Goal: Information Seeking & Learning: Learn about a topic

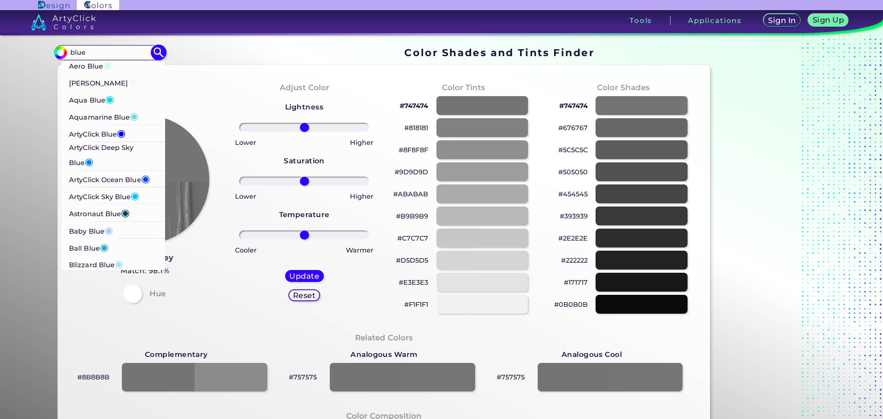
type input "blue"
click at [101, 131] on p "ArtyClick Blue ◉" at bounding box center [97, 133] width 57 height 17
type input "#0000ff"
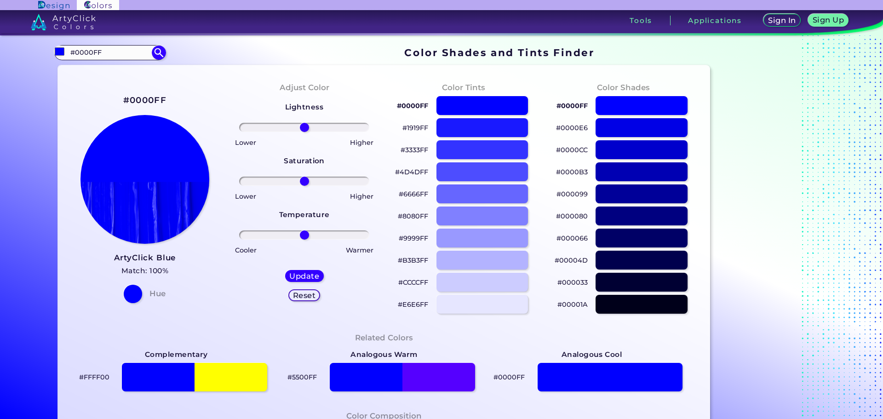
click at [417, 106] on p "#0000FF" at bounding box center [412, 105] width 31 height 11
click at [566, 212] on p "#000080" at bounding box center [572, 216] width 32 height 11
click at [416, 212] on p "#8080FF" at bounding box center [413, 216] width 30 height 11
click at [573, 215] on p "#000080" at bounding box center [572, 216] width 32 height 11
click at [120, 51] on input "#0000FF" at bounding box center [110, 52] width 86 height 12
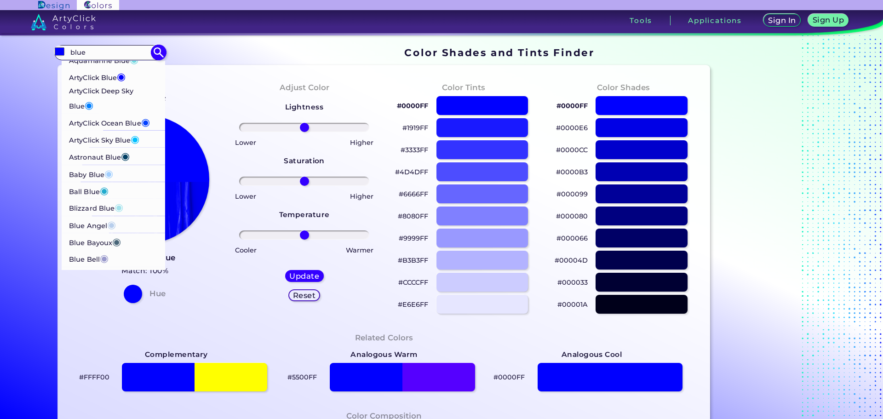
scroll to position [52, 0]
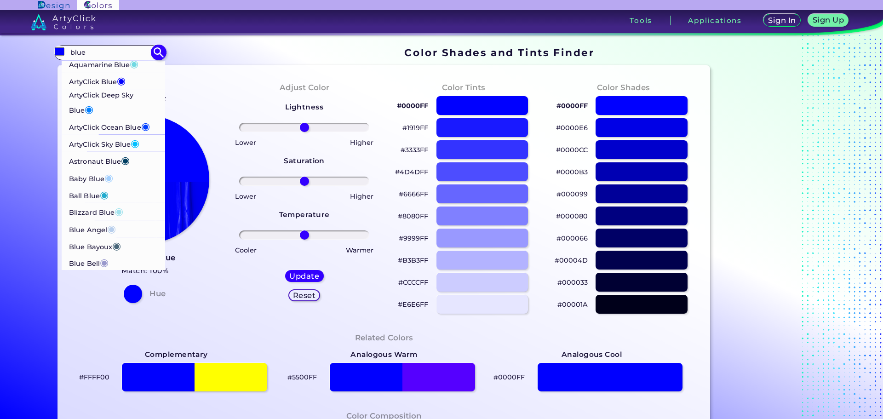
type input "blue"
click at [106, 140] on p "ArtyClick Sky Blue ◉" at bounding box center [104, 143] width 71 height 17
type input "#00bfff"
type input "#00BFFF"
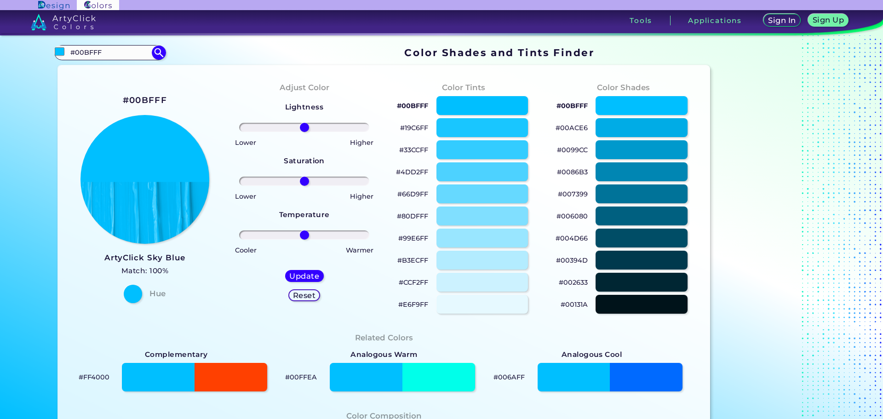
click at [416, 129] on p "#19C6FF" at bounding box center [414, 127] width 28 height 11
click at [664, 379] on div at bounding box center [610, 377] width 147 height 29
type input "#006aff"
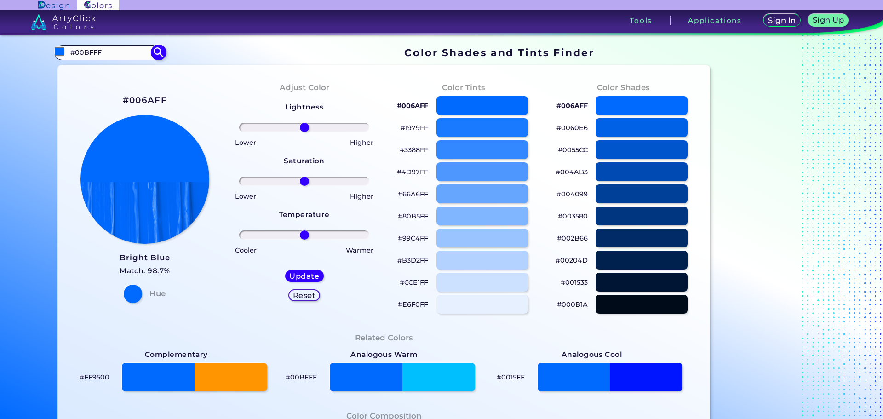
click at [112, 51] on input "#00BFFF" at bounding box center [110, 52] width 86 height 12
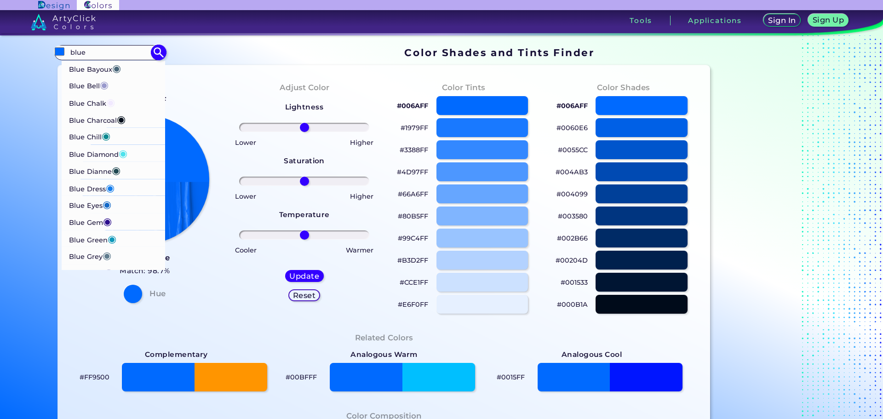
scroll to position [276, 0]
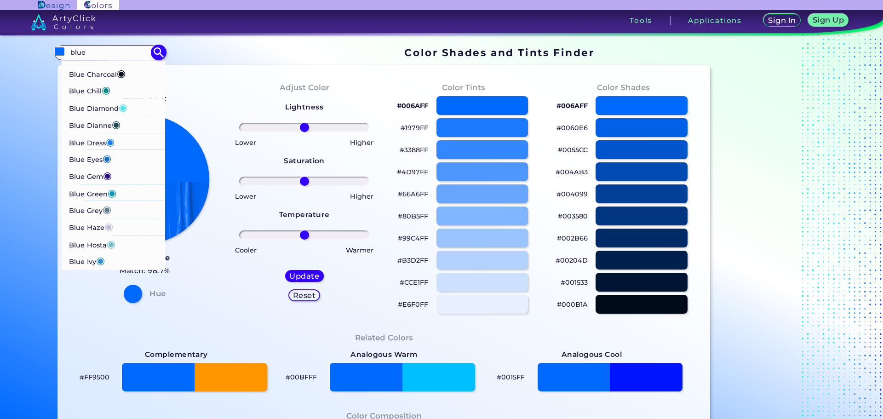
type input "blue"
click at [103, 140] on p "Blue Dress ◉" at bounding box center [92, 140] width 46 height 17
type input "#157dec"
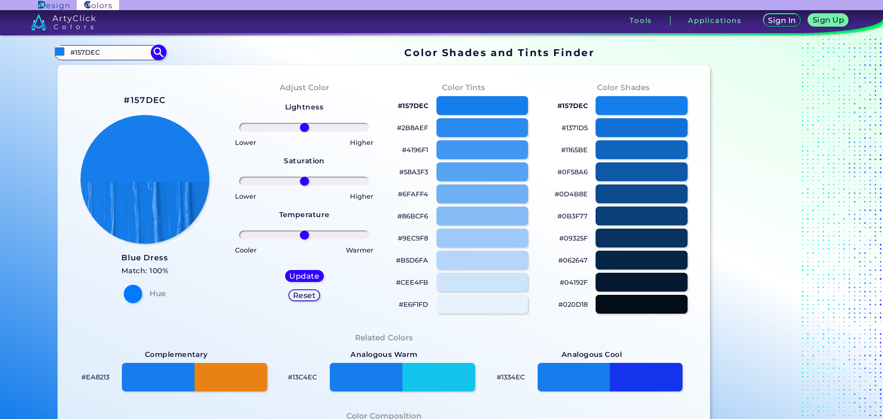
click at [108, 49] on input "#157DEC" at bounding box center [110, 52] width 86 height 12
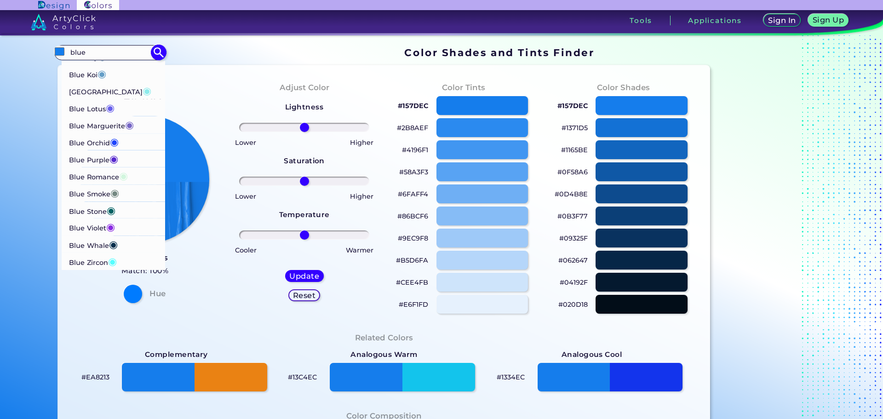
scroll to position [506, 0]
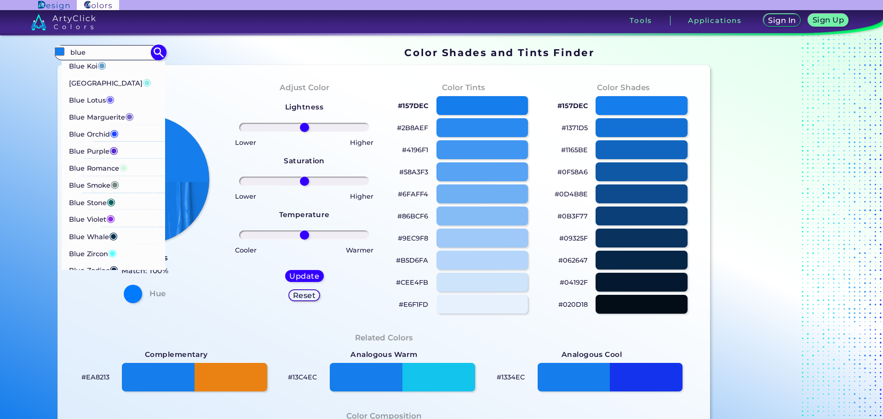
type input "blue"
click at [90, 100] on p "Blue Lotus ◉" at bounding box center [92, 98] width 46 height 17
type input "#6960ec"
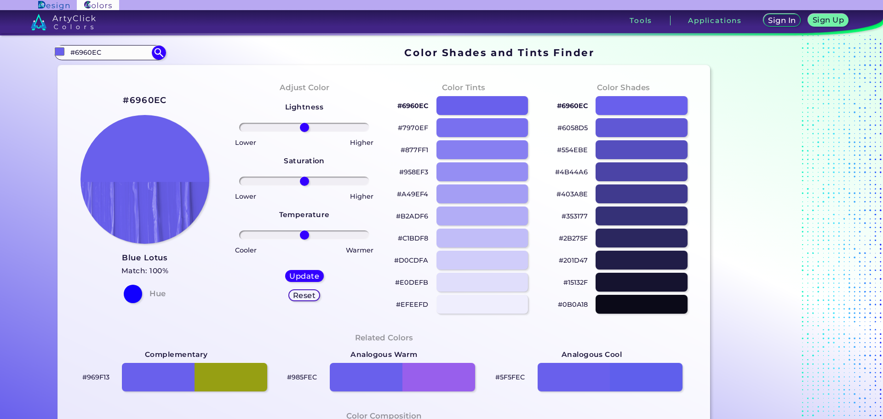
click at [567, 237] on p "#2B275F" at bounding box center [573, 238] width 29 height 11
click at [572, 216] on p "#353177" at bounding box center [574, 216] width 26 height 11
click at [96, 58] on input "#6960EC" at bounding box center [110, 52] width 86 height 12
paste input "04214d"
type input "04214d"
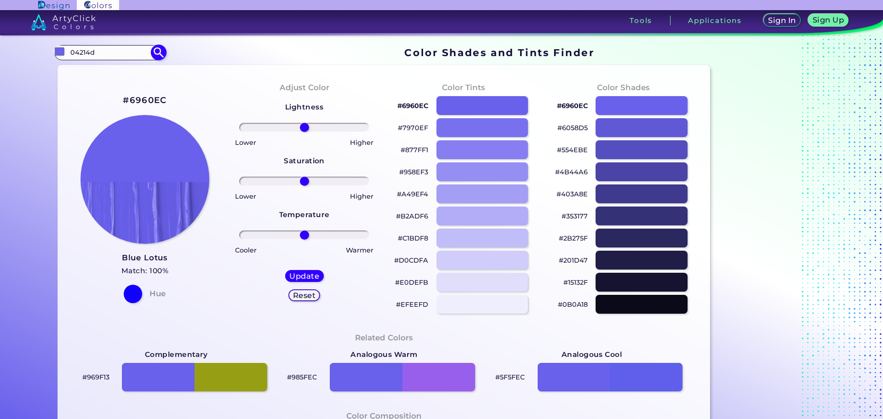
type input "#000000"
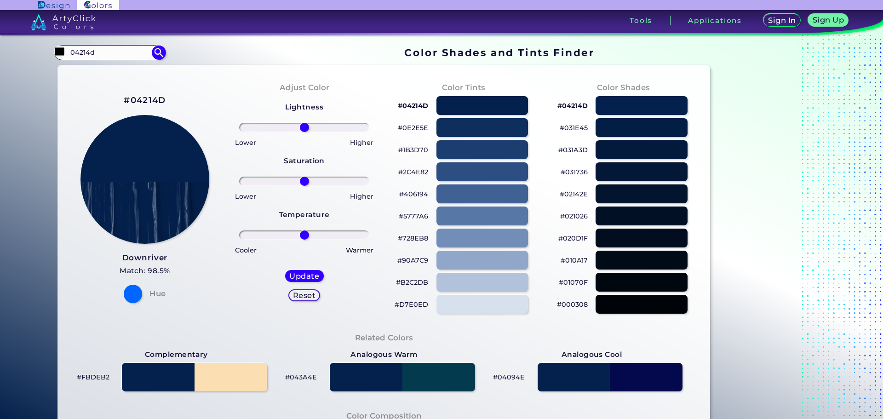
click at [420, 217] on p "#5777A6" at bounding box center [413, 216] width 29 height 11
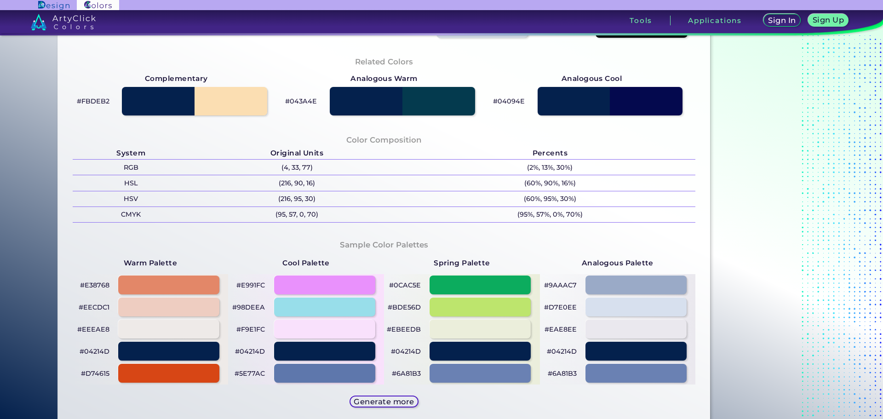
scroll to position [322, 0]
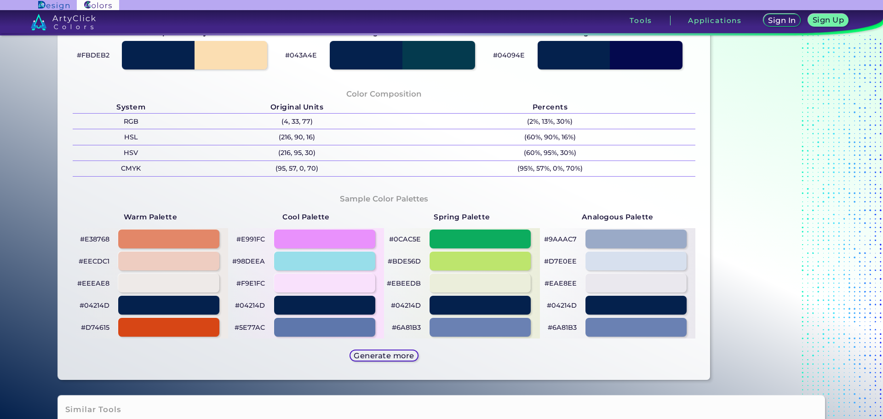
click at [407, 238] on p "#0CAC5E" at bounding box center [405, 239] width 32 height 11
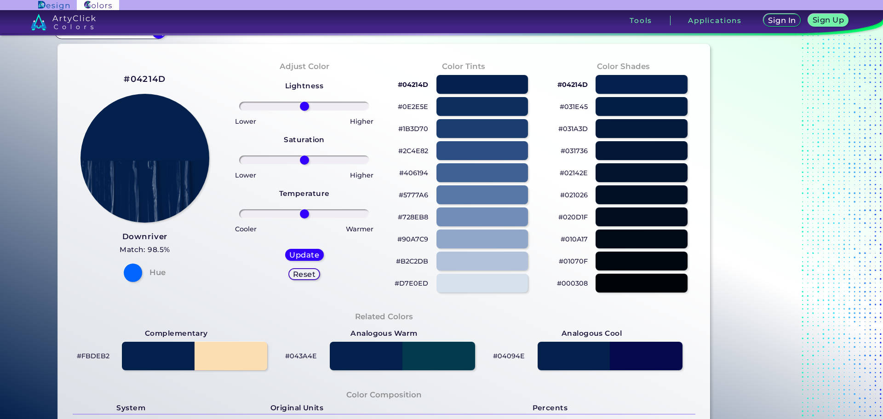
scroll to position [0, 0]
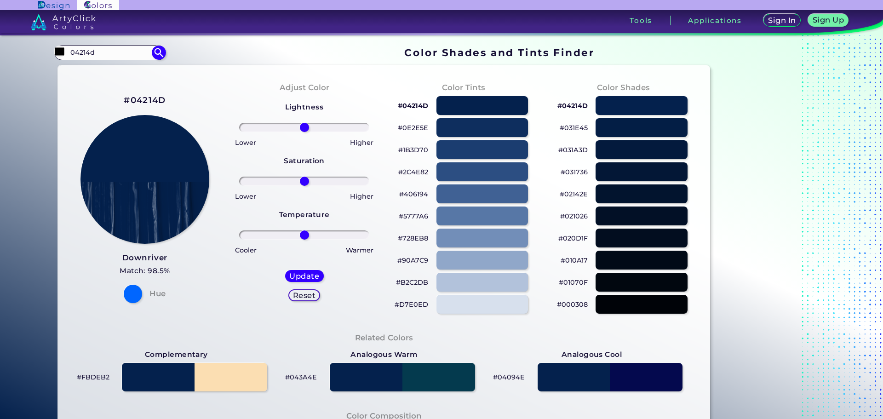
click at [418, 144] on p "#1B3D70" at bounding box center [413, 149] width 30 height 11
click at [409, 149] on p "#1B3D70" at bounding box center [413, 149] width 30 height 11
click at [564, 237] on p "#020D1F" at bounding box center [572, 238] width 29 height 11
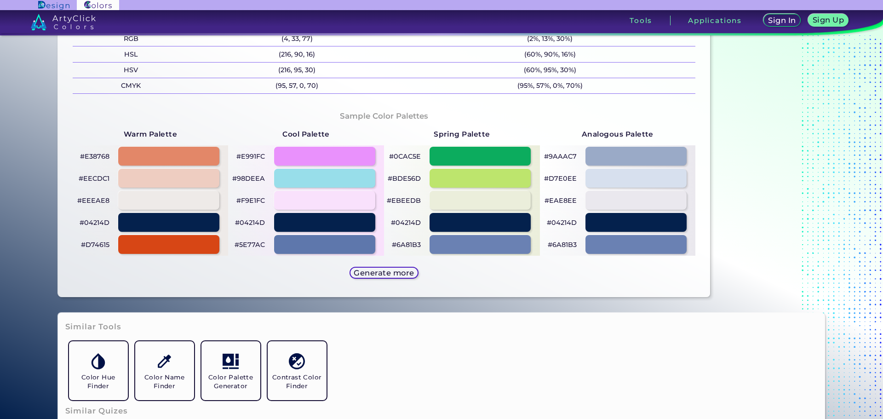
scroll to position [414, 0]
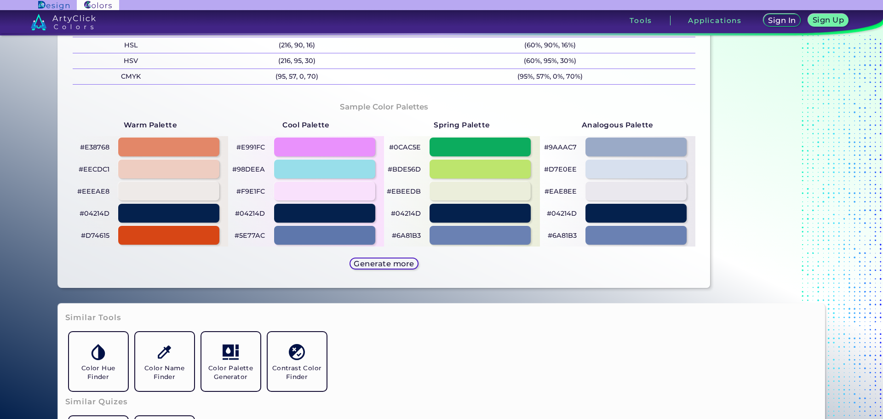
click at [248, 212] on p "#04214D" at bounding box center [250, 213] width 30 height 11
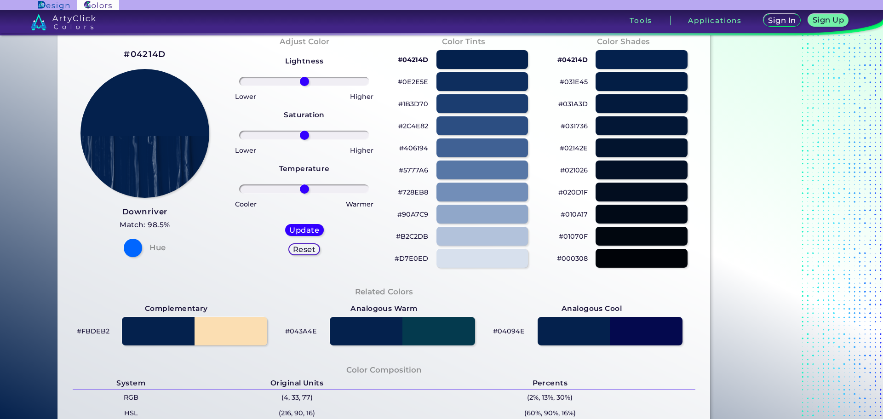
scroll to position [276, 0]
